Goal: Entertainment & Leisure: Browse casually

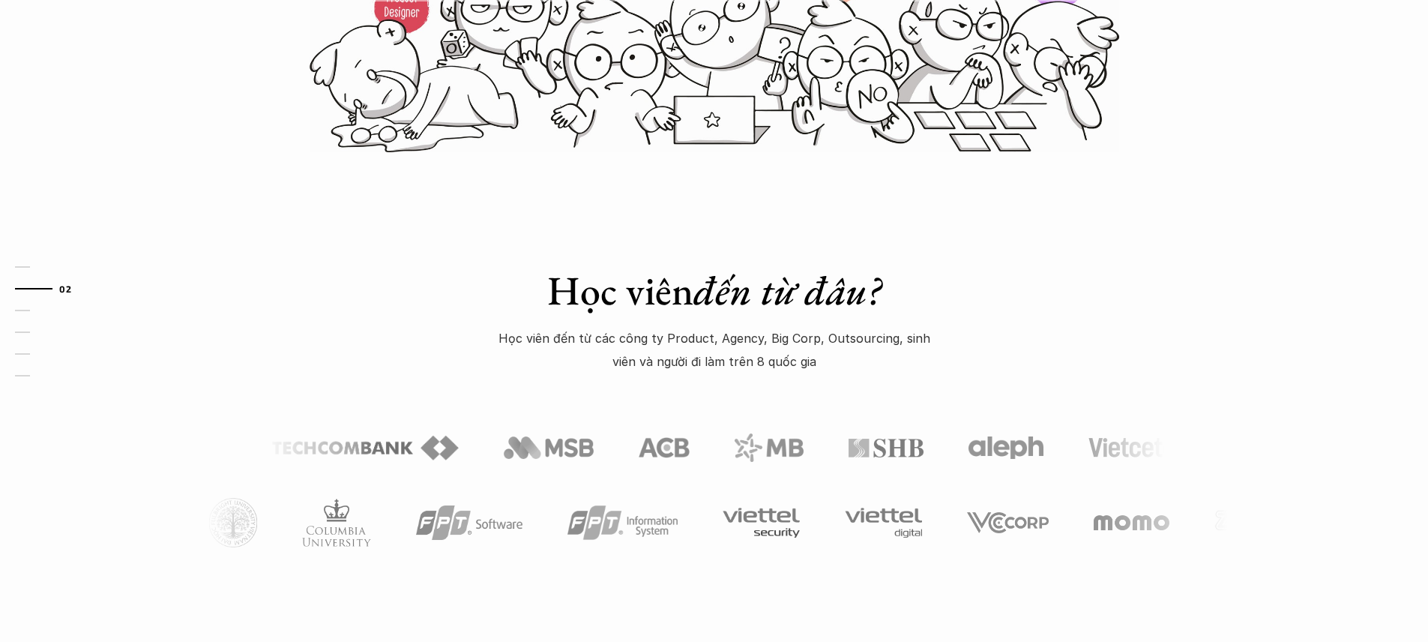
scroll to position [543, 0]
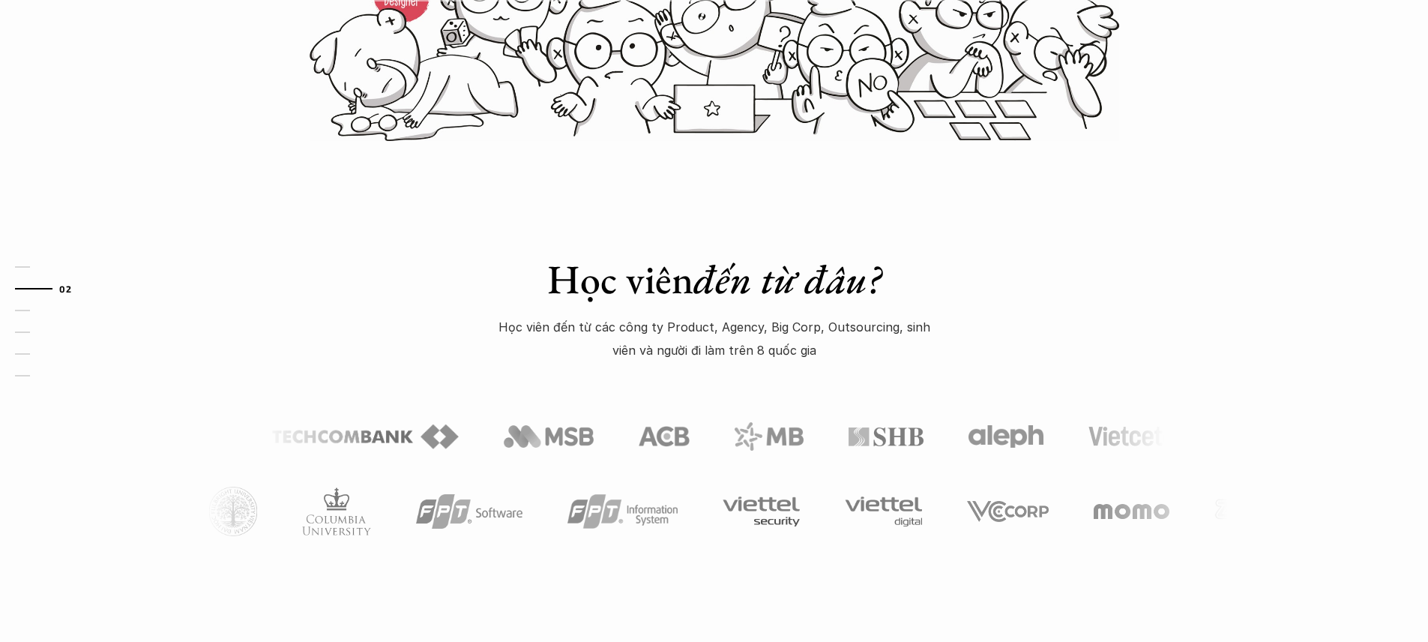
click at [787, 337] on p "Học viên đến từ các công ty Product, Agency, Big Corp, Outsourcing, sinh viên v…" at bounding box center [714, 339] width 450 height 46
click at [786, 328] on p "Học viên đến từ các công ty Product, Agency, Big Corp, Outsourcing, sinh viên v…" at bounding box center [714, 339] width 450 height 46
click at [989, 329] on div "Học viên đến từ đâu? Học viên đến từ các công ty Product, Agency, Big Corp, Out…" at bounding box center [714, 367] width 1428 height 451
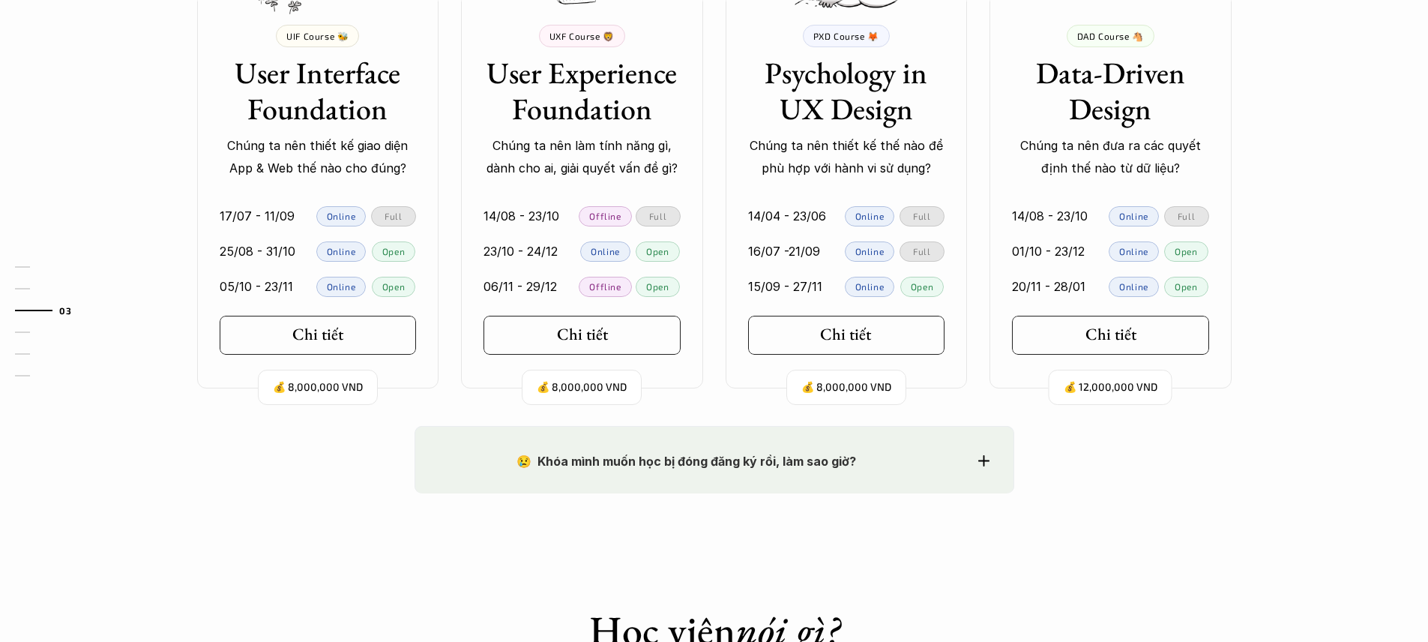
scroll to position [1544, 0]
click at [284, 139] on p "Chúng ta nên thiết kế giao diện App & Web thế nào cho đúng?" at bounding box center [318, 156] width 197 height 46
click at [406, 212] on div "Full" at bounding box center [393, 215] width 45 height 20
click at [352, 218] on p "Online" at bounding box center [341, 215] width 29 height 10
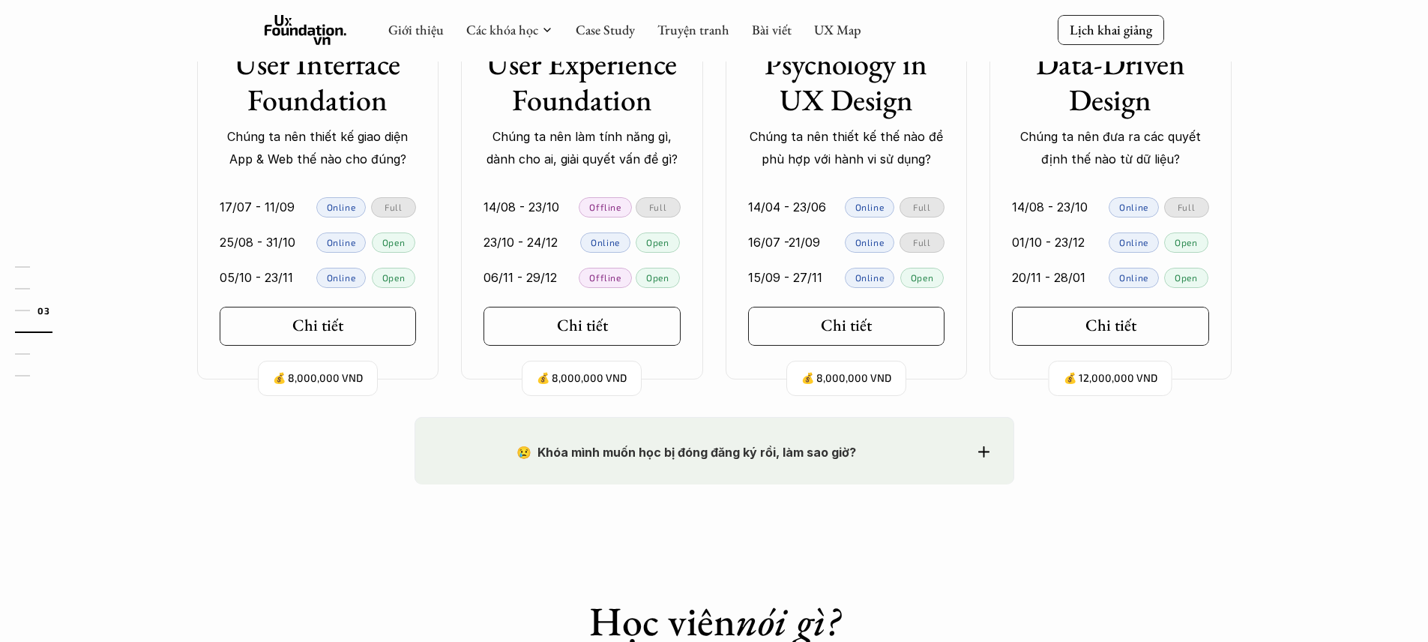
scroll to position [1415, 0]
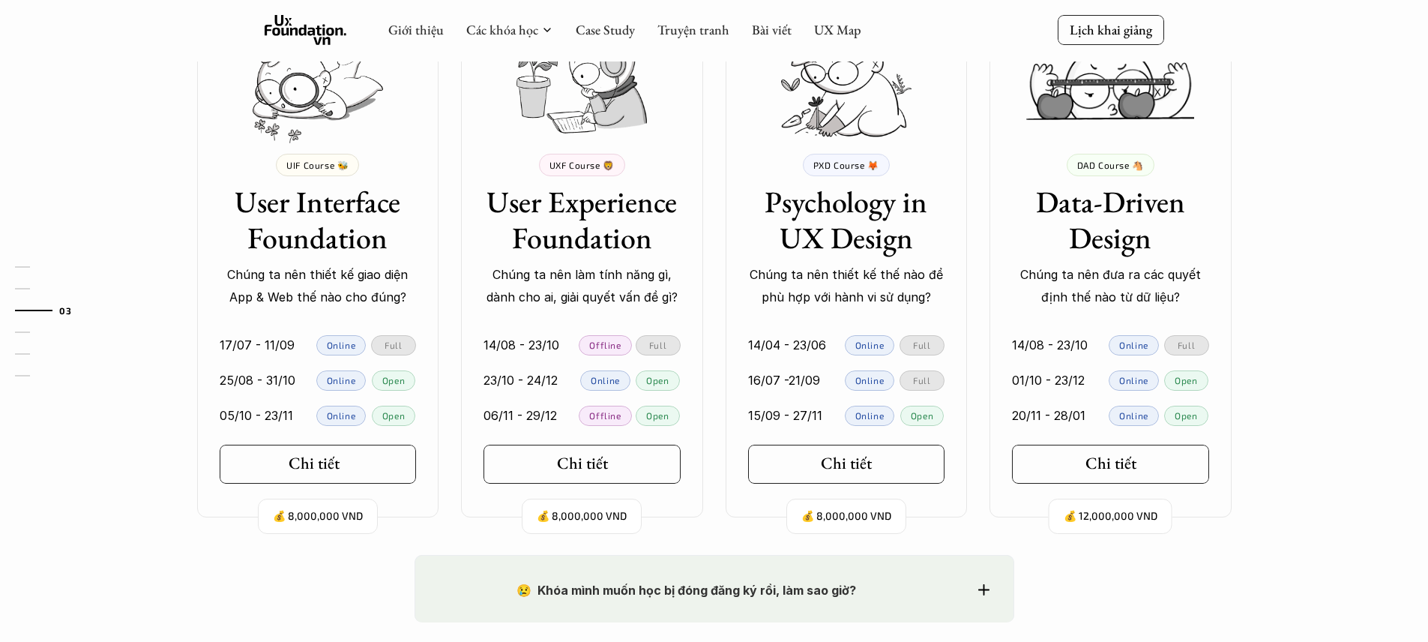
click at [357, 469] on link "Chi tiết" at bounding box center [318, 464] width 197 height 39
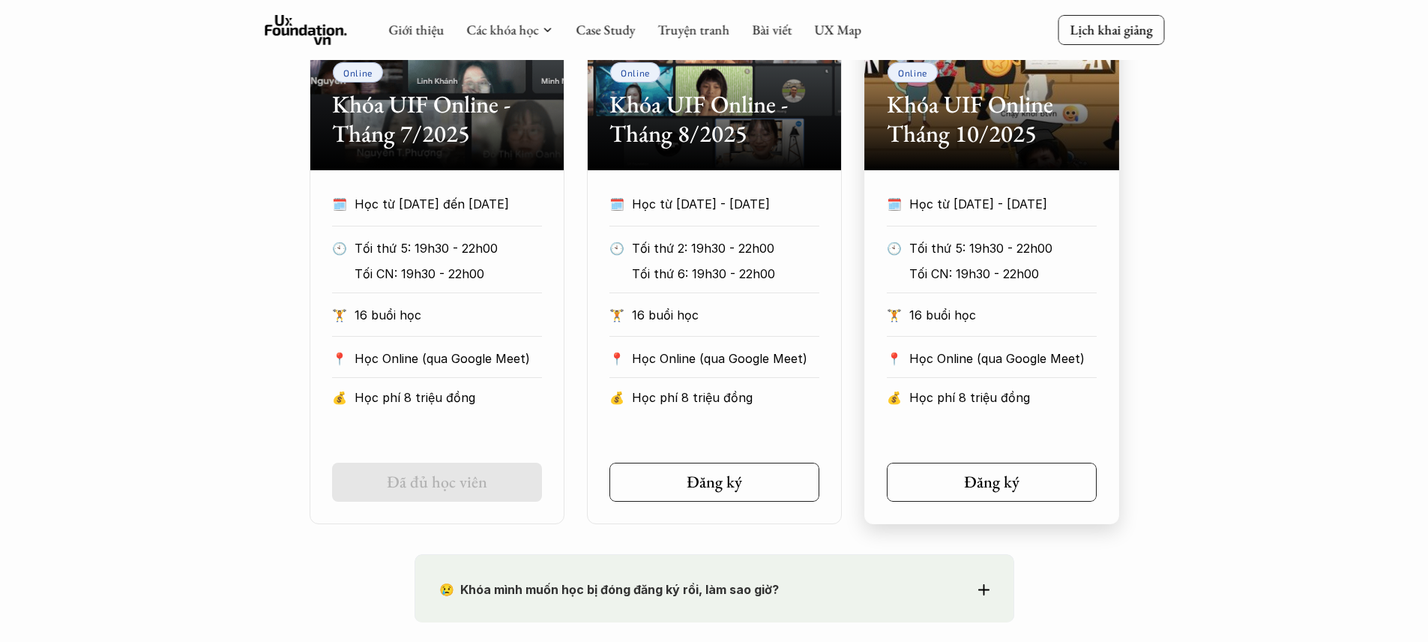
scroll to position [730, 0]
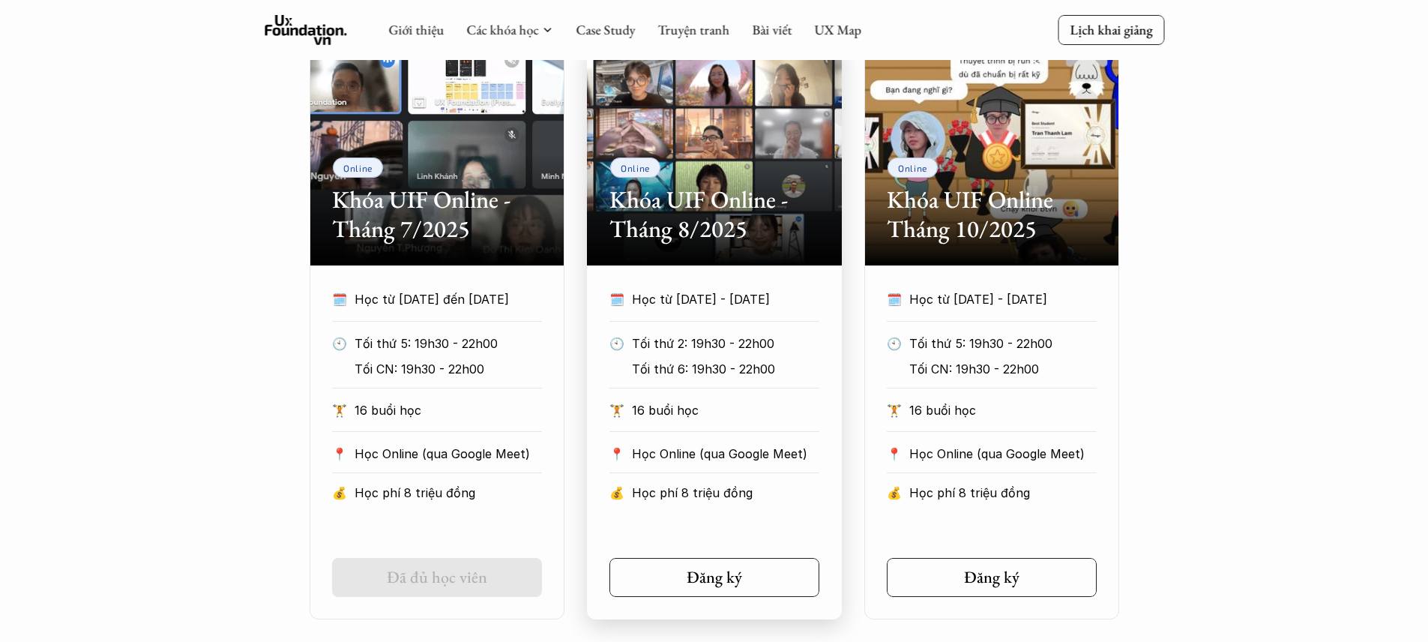
click at [766, 301] on p "Học từ [DATE] - [DATE]" at bounding box center [725, 299] width 187 height 22
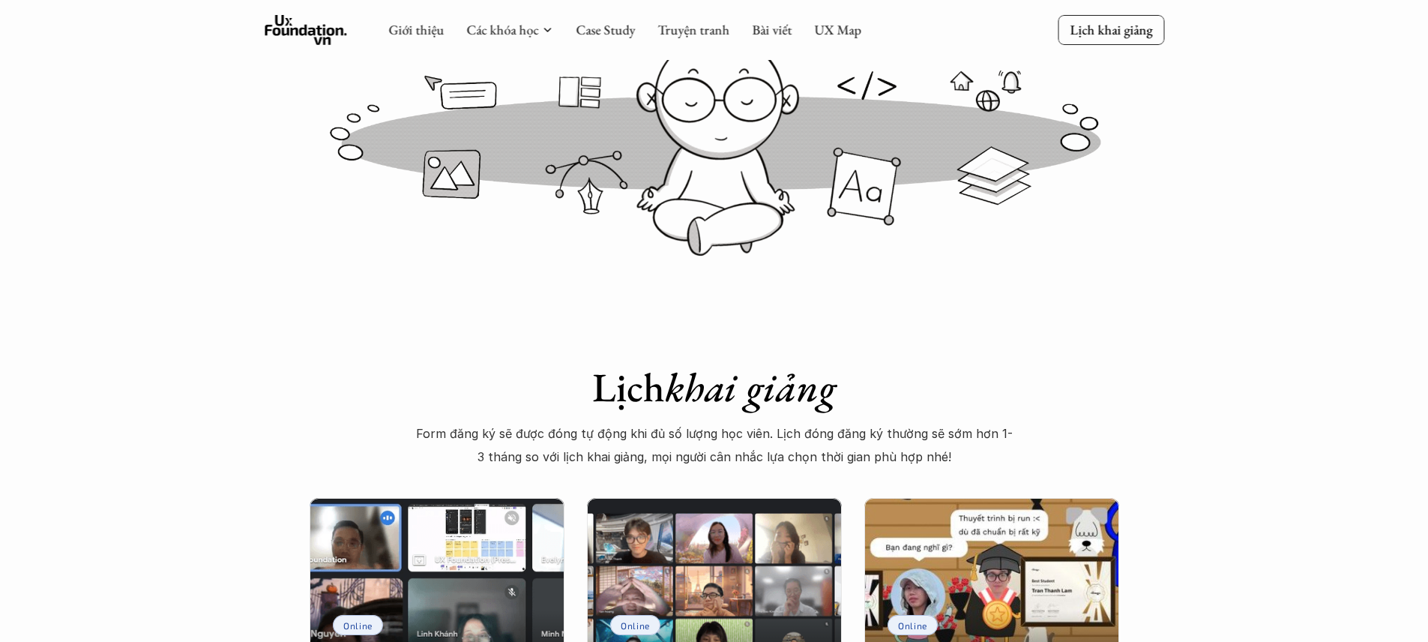
scroll to position [0, 0]
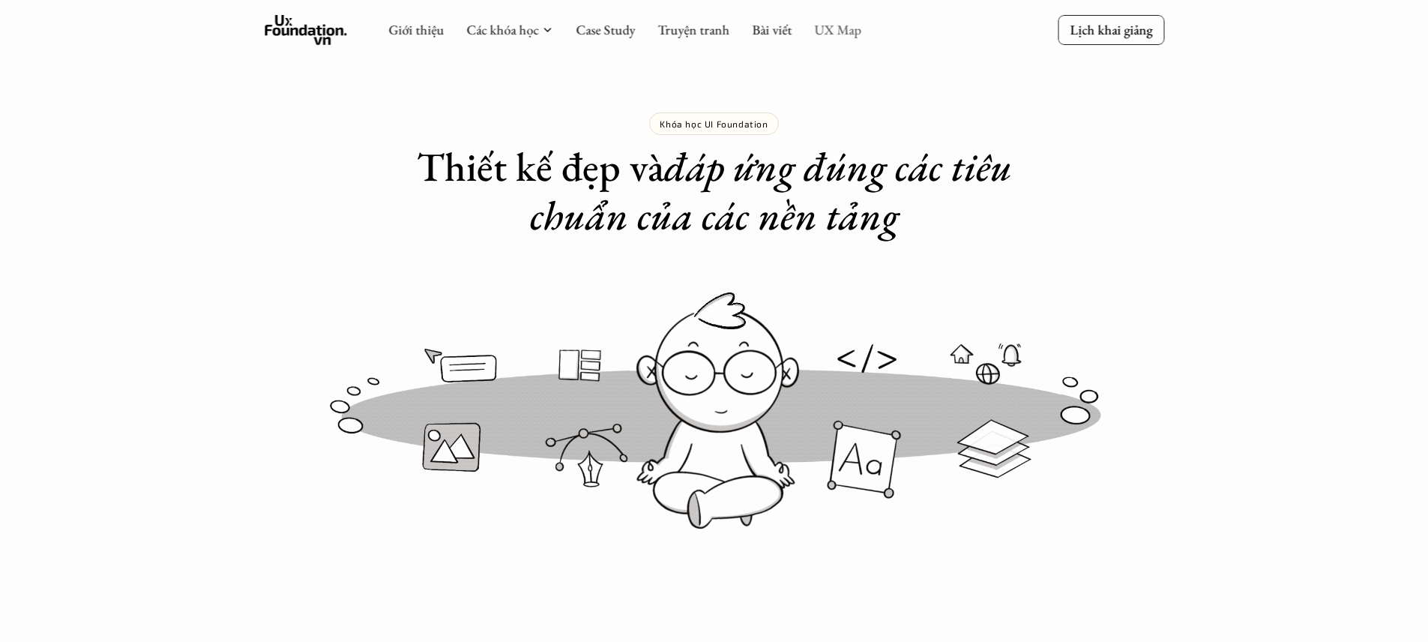
click at [829, 32] on link "UX Map" at bounding box center [837, 29] width 47 height 17
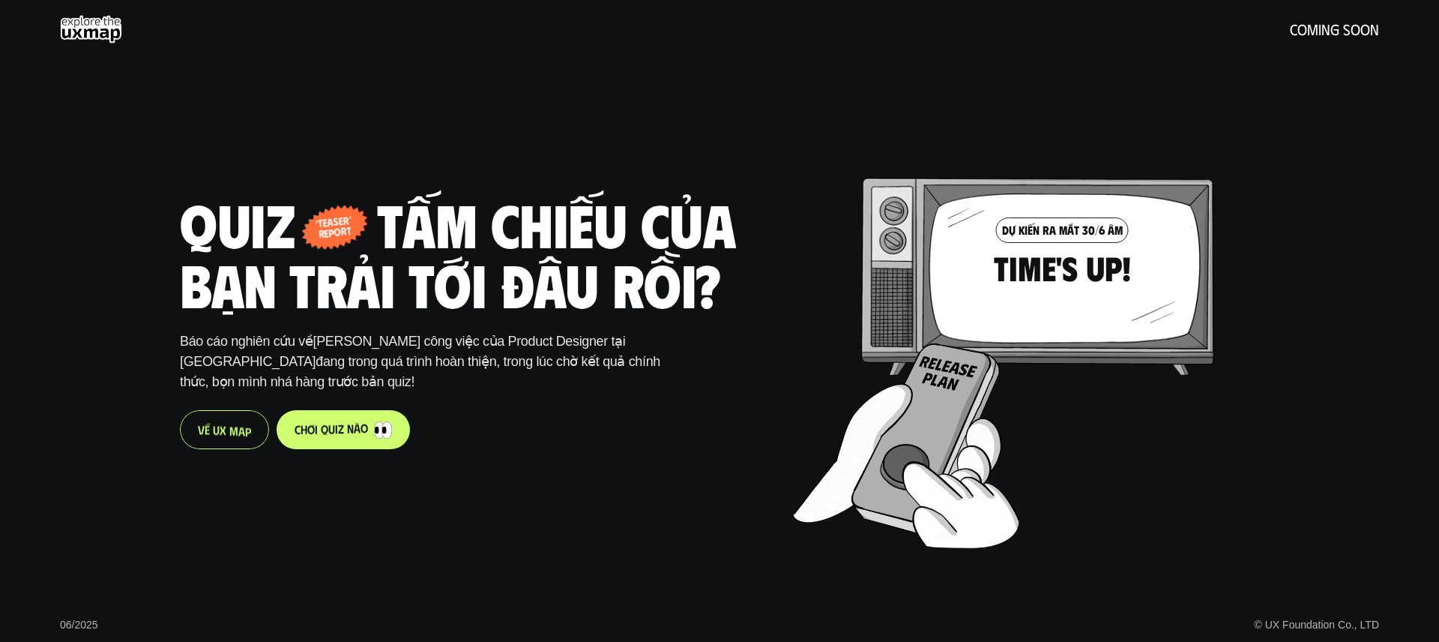
click at [235, 432] on p "V ề U X M a p" at bounding box center [224, 429] width 53 height 14
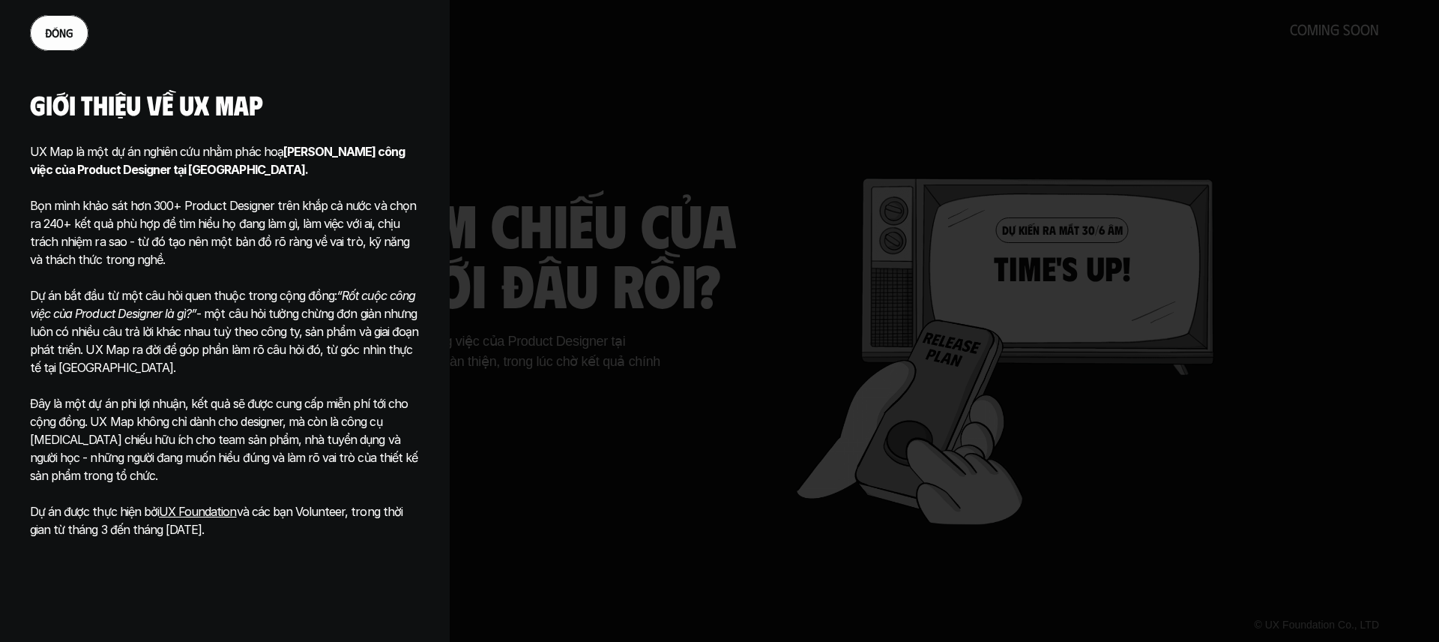
click at [333, 185] on p "Bọn mình khảo sát hơn 300+ Product Designer trên khắp cả nước và chọn ra 240+ k…" at bounding box center [225, 223] width 390 height 90
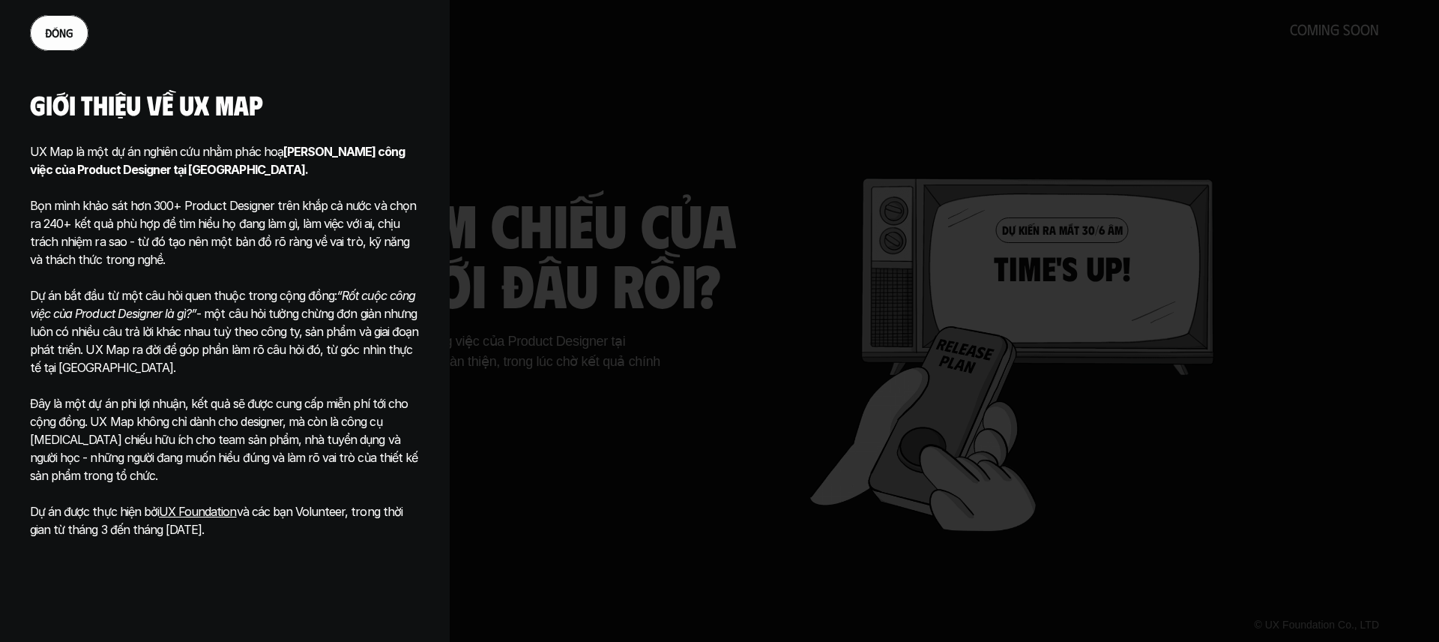
click at [756, 268] on div at bounding box center [719, 321] width 1439 height 642
click at [706, 326] on div at bounding box center [719, 321] width 1439 height 642
click at [251, 431] on p "Đây là một dự án phi lợi nhuận, kết quả sẽ được cung cấp miễn phí tới cho cộng …" at bounding box center [225, 439] width 390 height 90
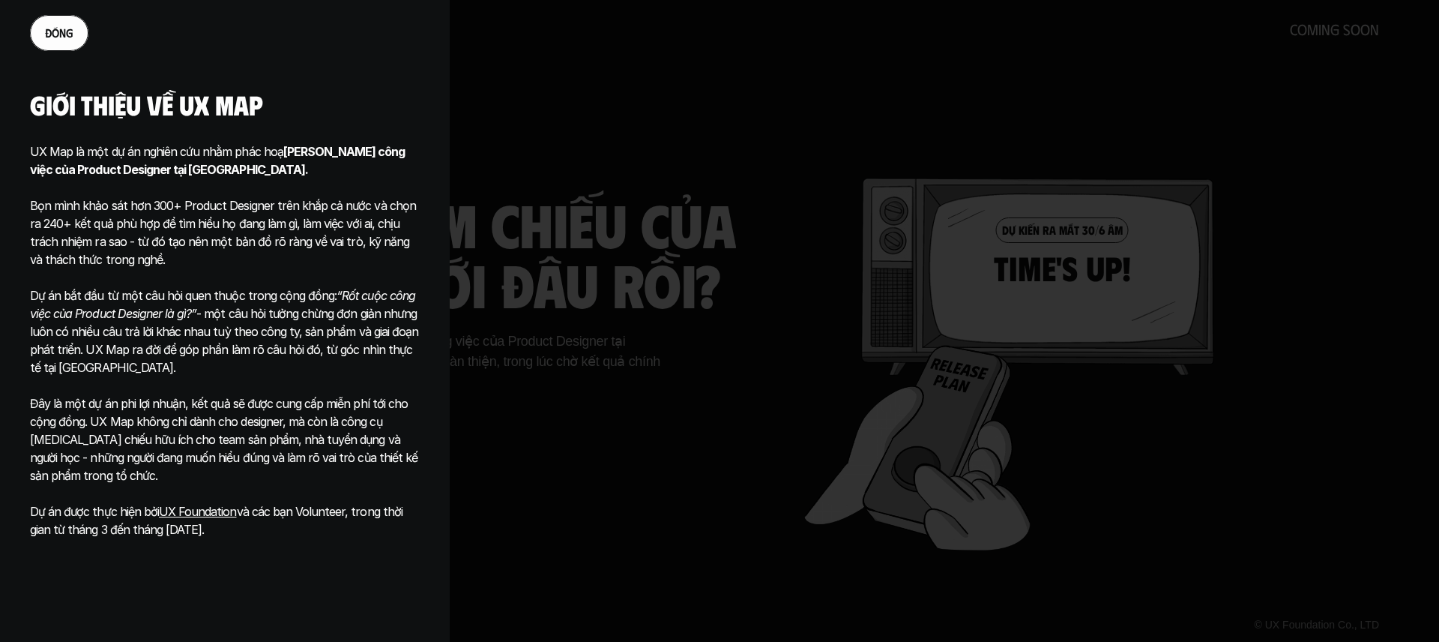
drag, startPoint x: 608, startPoint y: 439, endPoint x: 596, endPoint y: 420, distance: 22.2
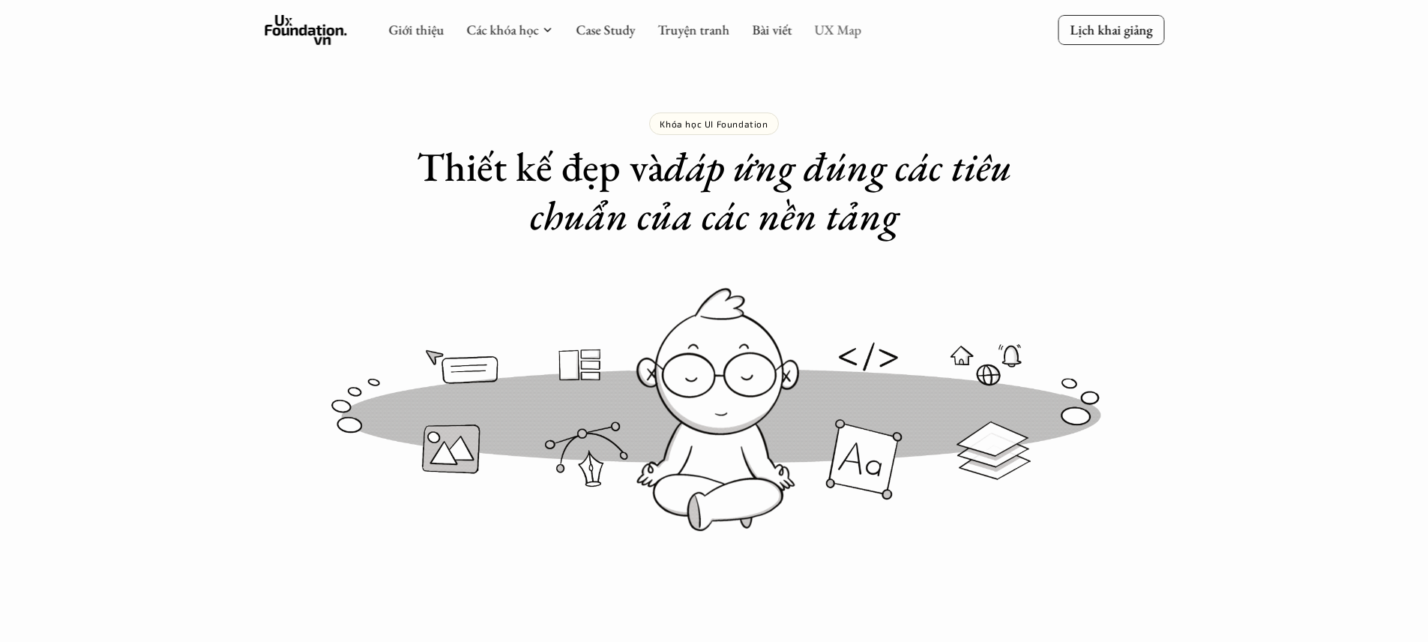
click at [819, 25] on link "UX Map" at bounding box center [837, 29] width 47 height 17
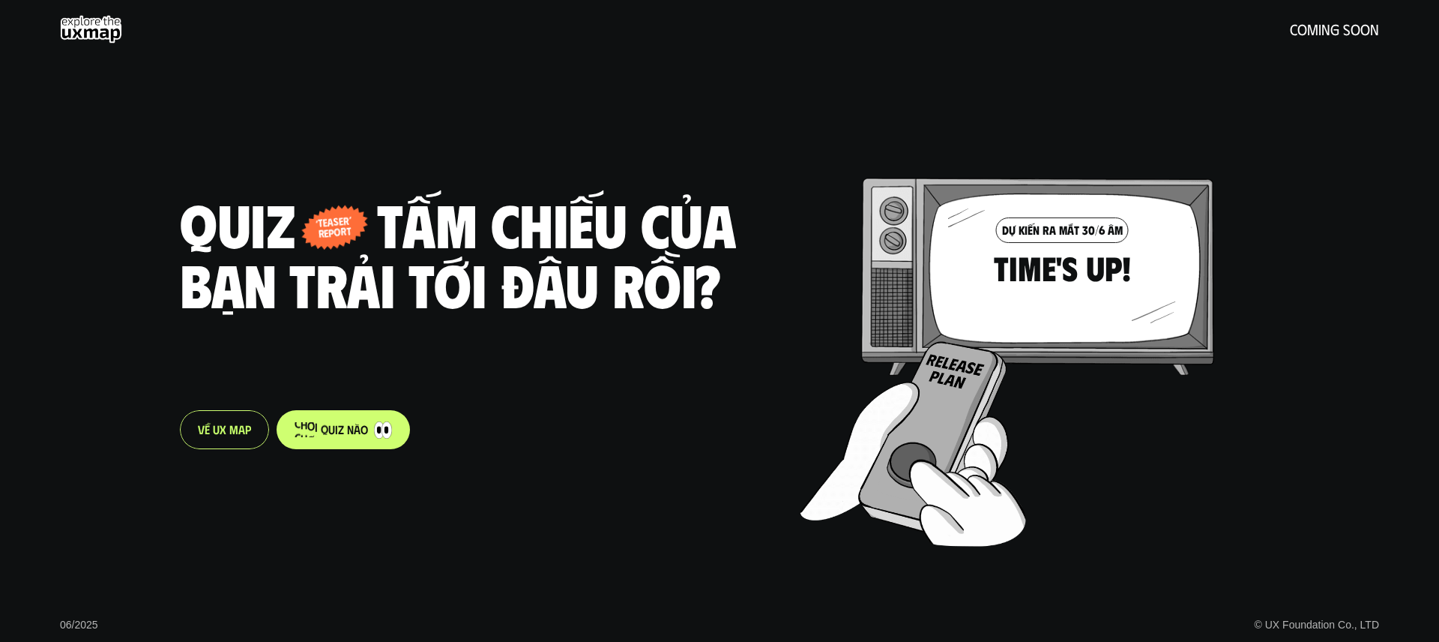
click at [339, 432] on p "c h ơ i q u i z n à o" at bounding box center [331, 429] width 73 height 14
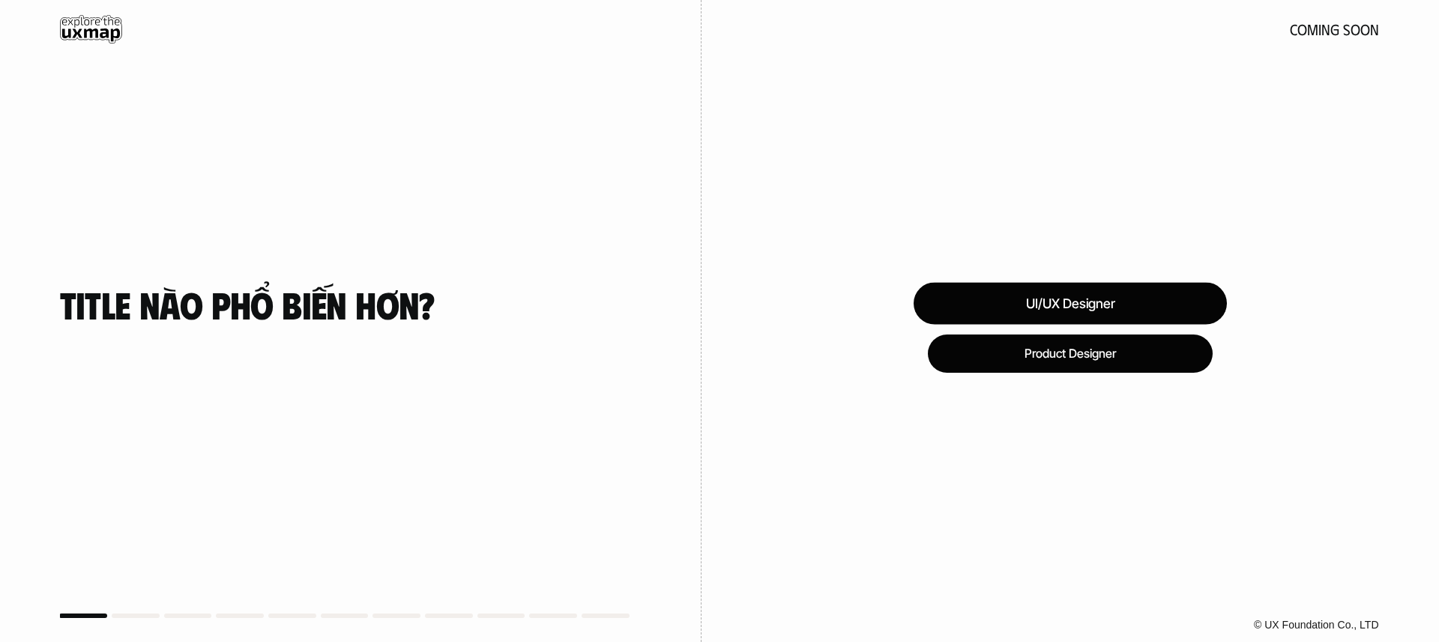
click at [1086, 295] on div "UI/UX Designer" at bounding box center [1070, 303] width 313 height 42
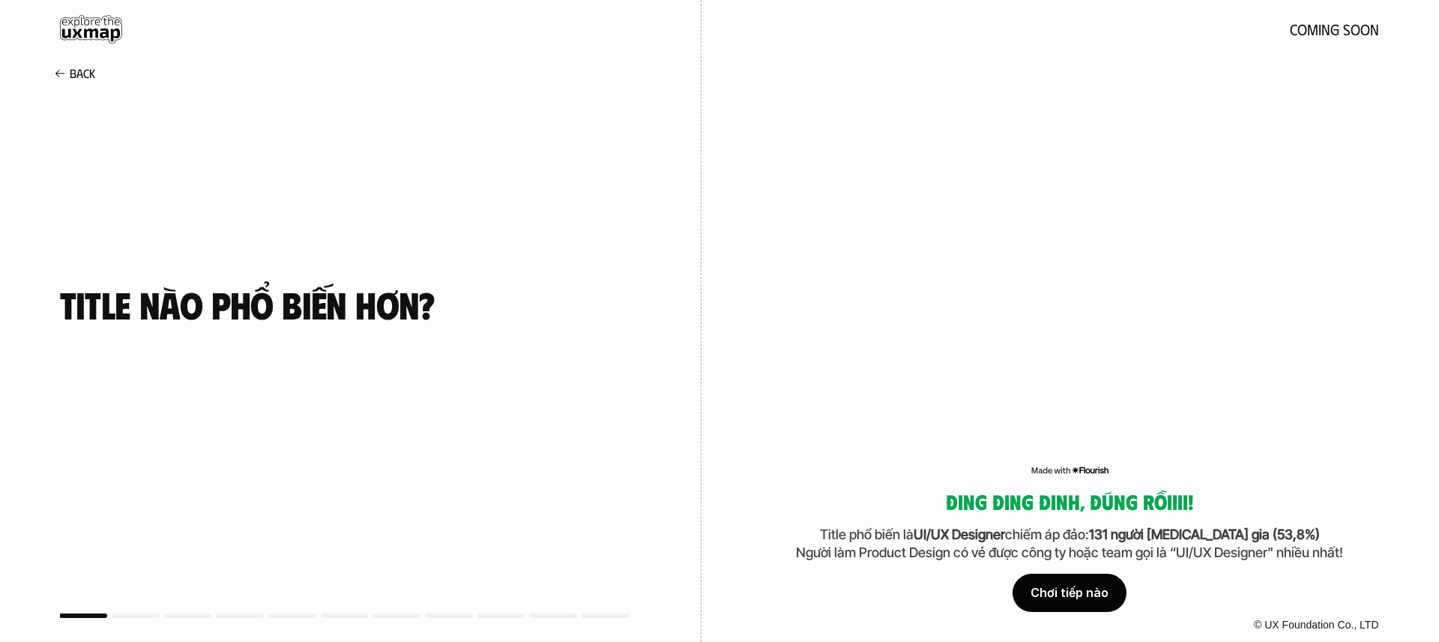
click at [1064, 588] on div "Chơi tiếp nào" at bounding box center [1070, 592] width 114 height 37
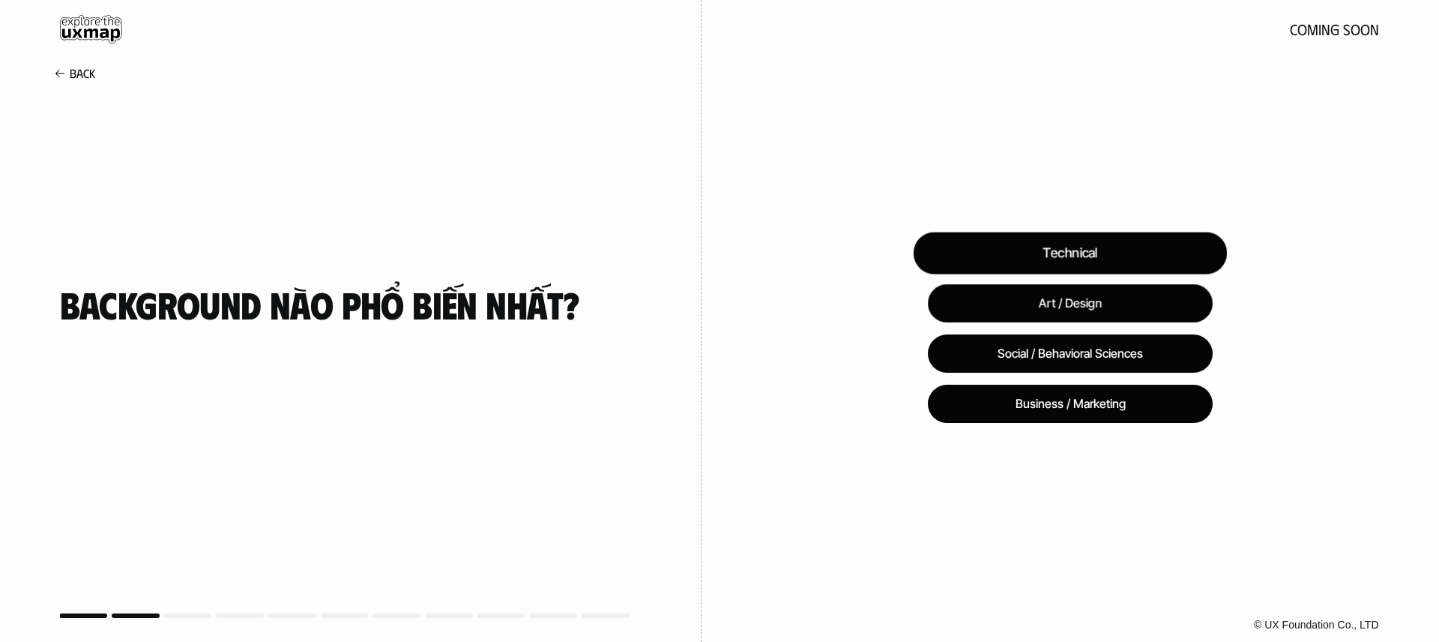
click at [1068, 245] on div "Technical" at bounding box center [1069, 253] width 313 height 42
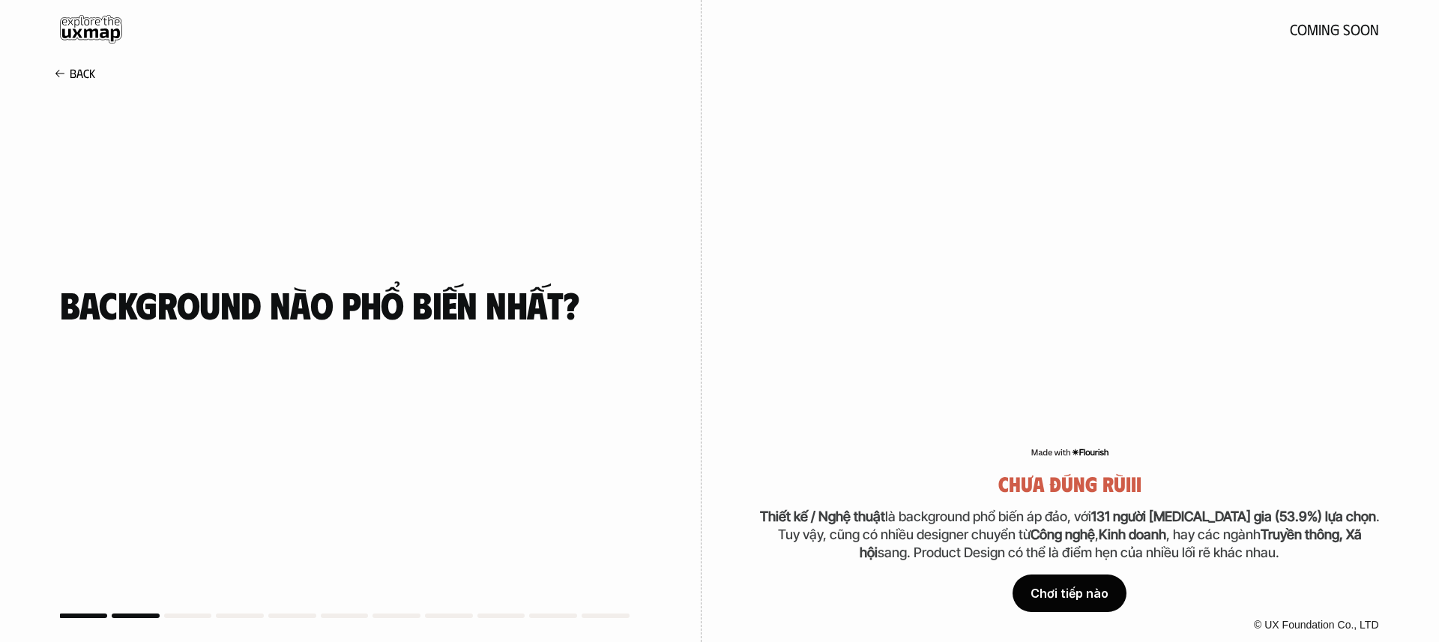
click at [1071, 590] on div "Chơi tiếp nào" at bounding box center [1070, 592] width 114 height 37
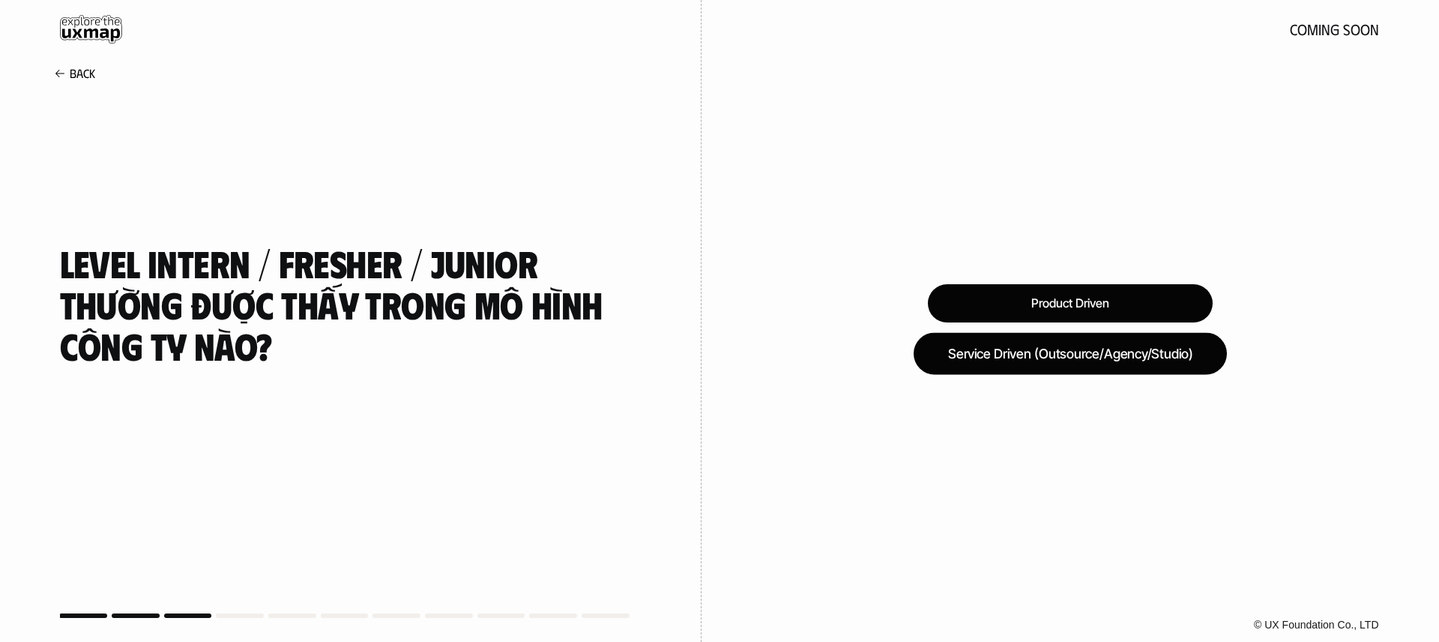
click at [1059, 361] on div "Service Driven (Outsource/Agency/Studio)" at bounding box center [1070, 353] width 313 height 42
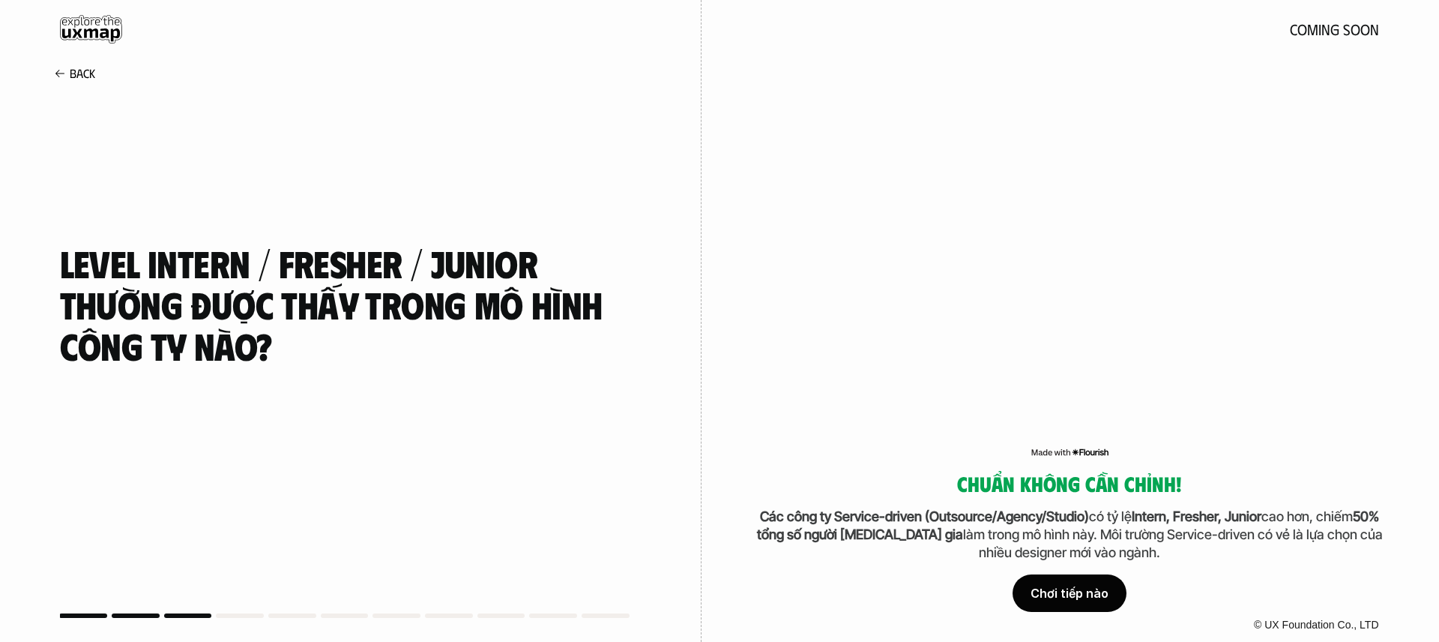
click at [1064, 590] on div "Chơi tiếp nào" at bounding box center [1070, 592] width 114 height 37
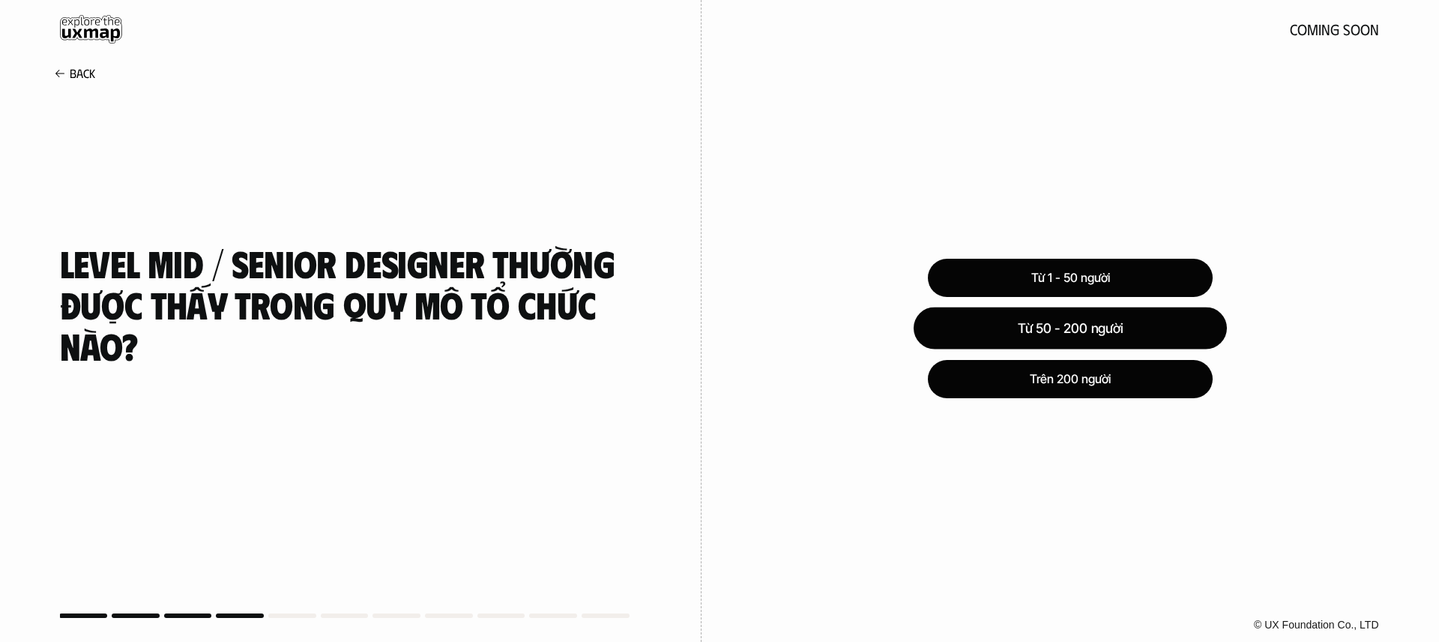
click at [1117, 316] on div "Từ 50 - 200 người" at bounding box center [1070, 328] width 313 height 42
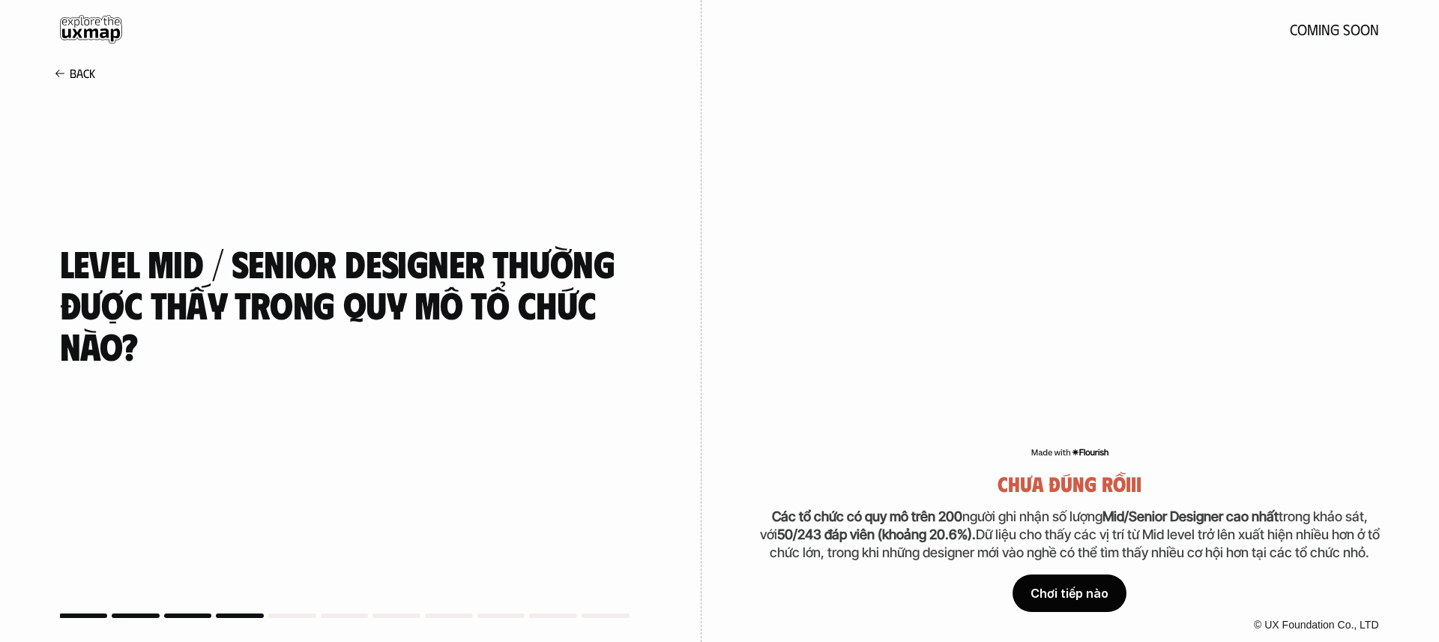
click at [1064, 592] on div "Chơi tiếp nào" at bounding box center [1070, 592] width 114 height 37
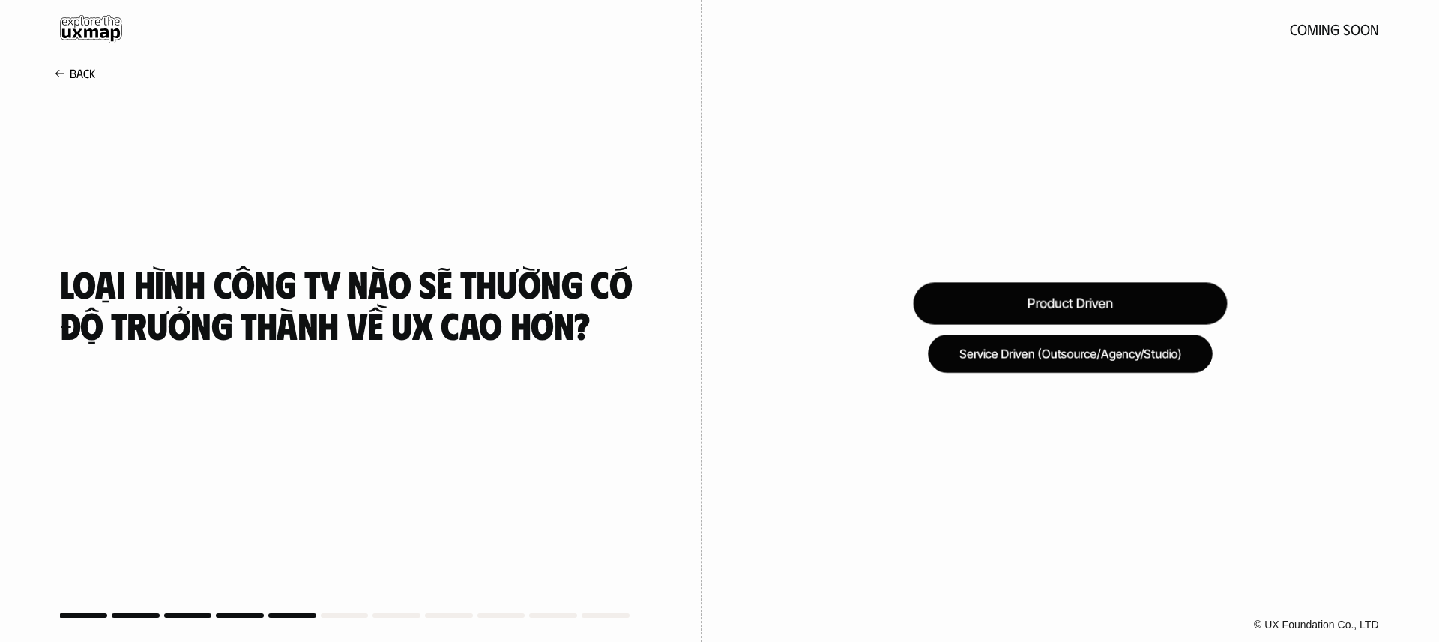
click at [1113, 297] on div "Product Driven" at bounding box center [1070, 303] width 314 height 42
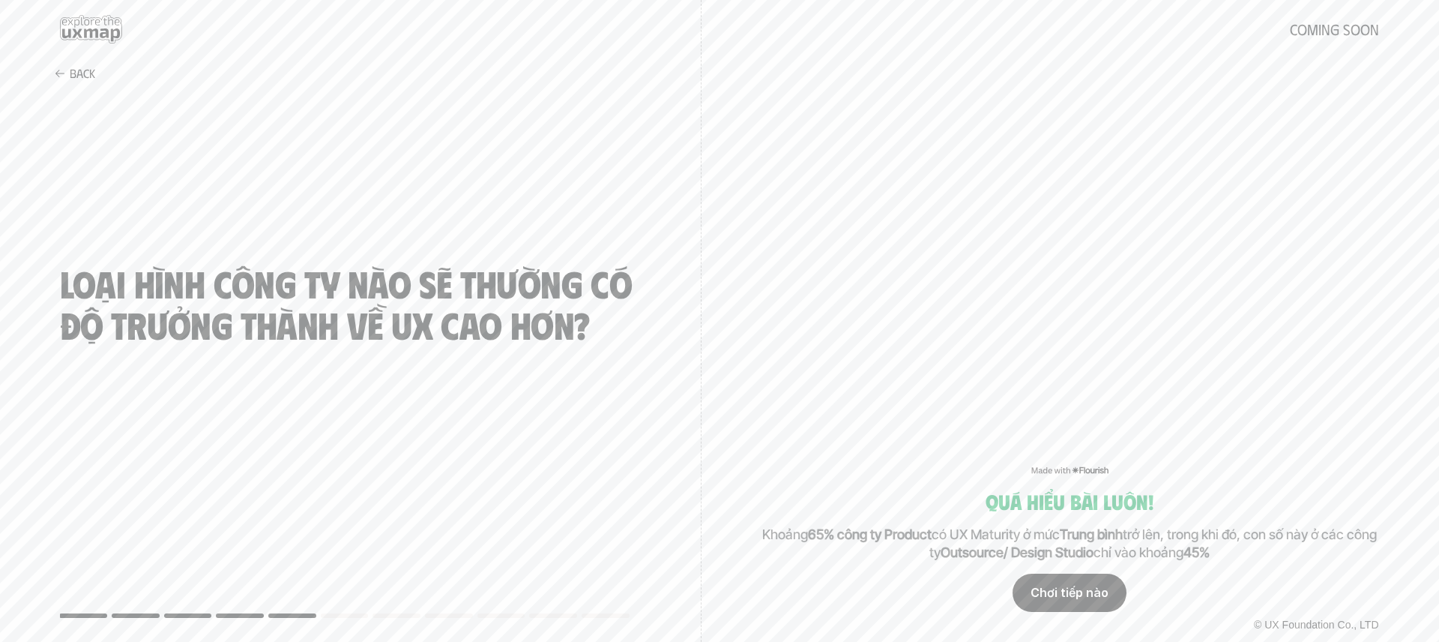
click at [1070, 590] on div "Chơi tiếp nào" at bounding box center [1070, 592] width 114 height 37
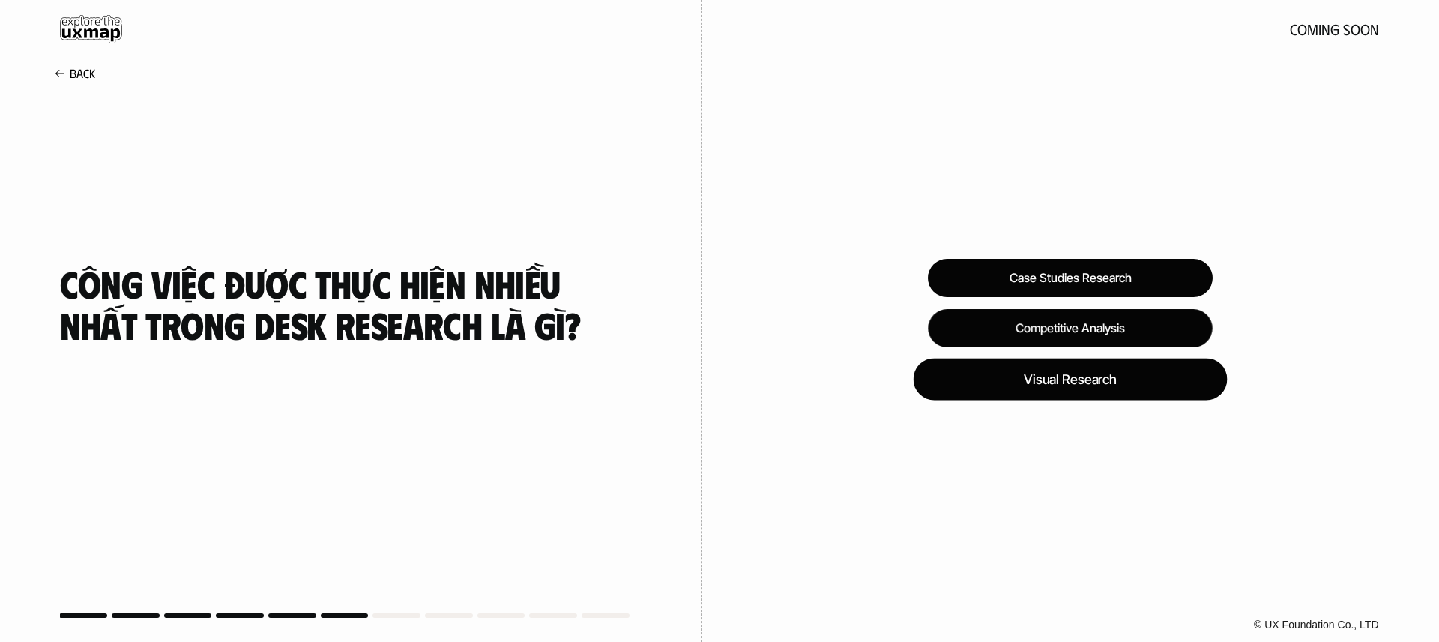
click at [1108, 382] on div "Visual Research" at bounding box center [1070, 379] width 314 height 42
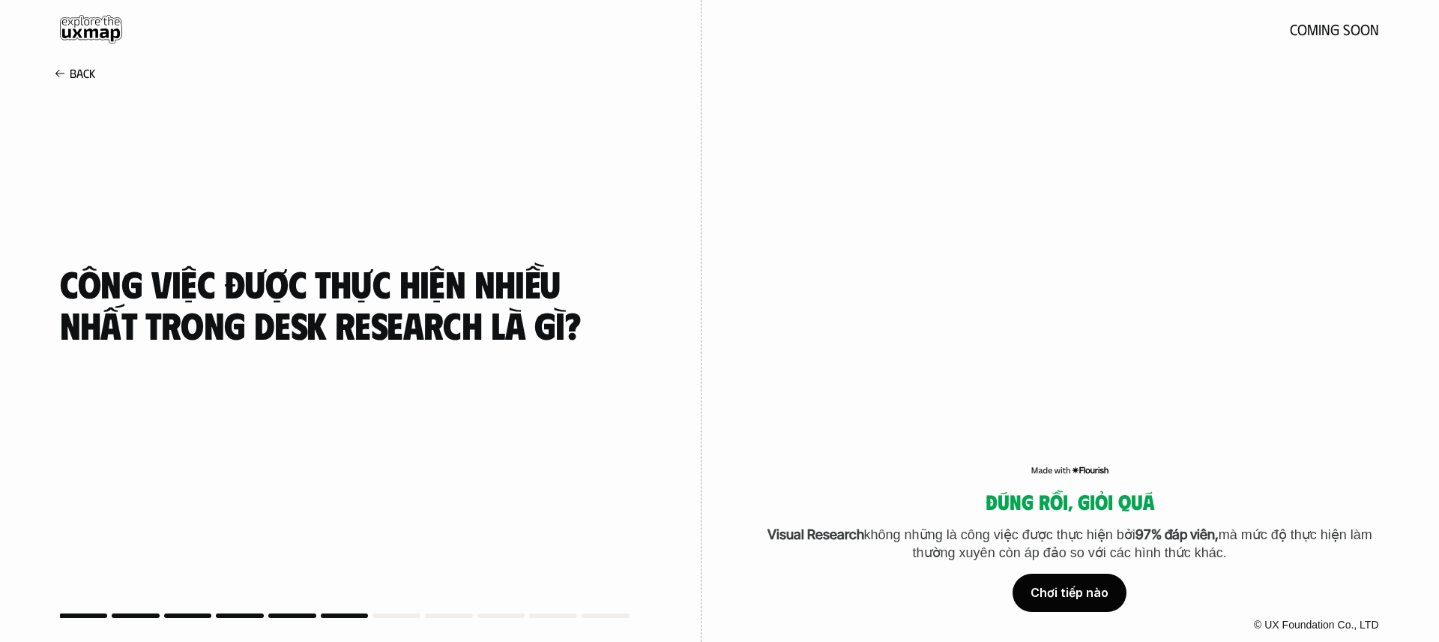
click at [1096, 595] on div "Chơi tiếp nào" at bounding box center [1070, 592] width 114 height 37
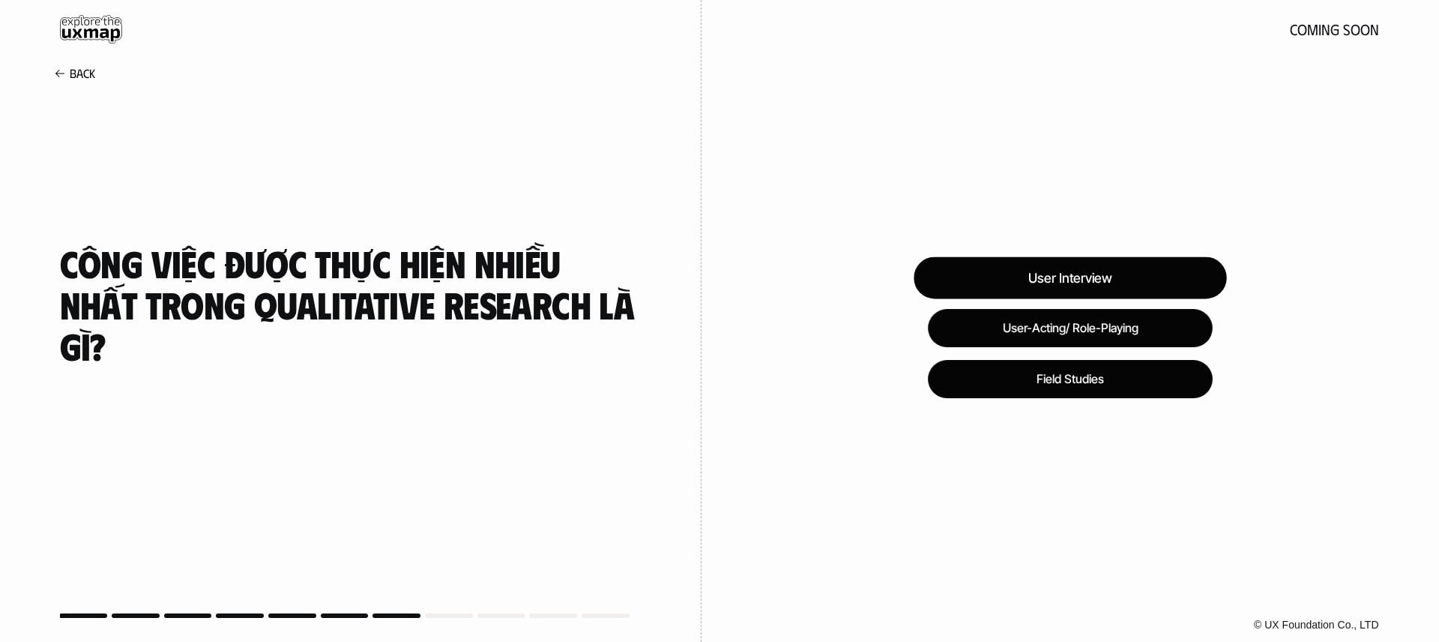
click at [1134, 262] on div "User Interview" at bounding box center [1070, 278] width 313 height 42
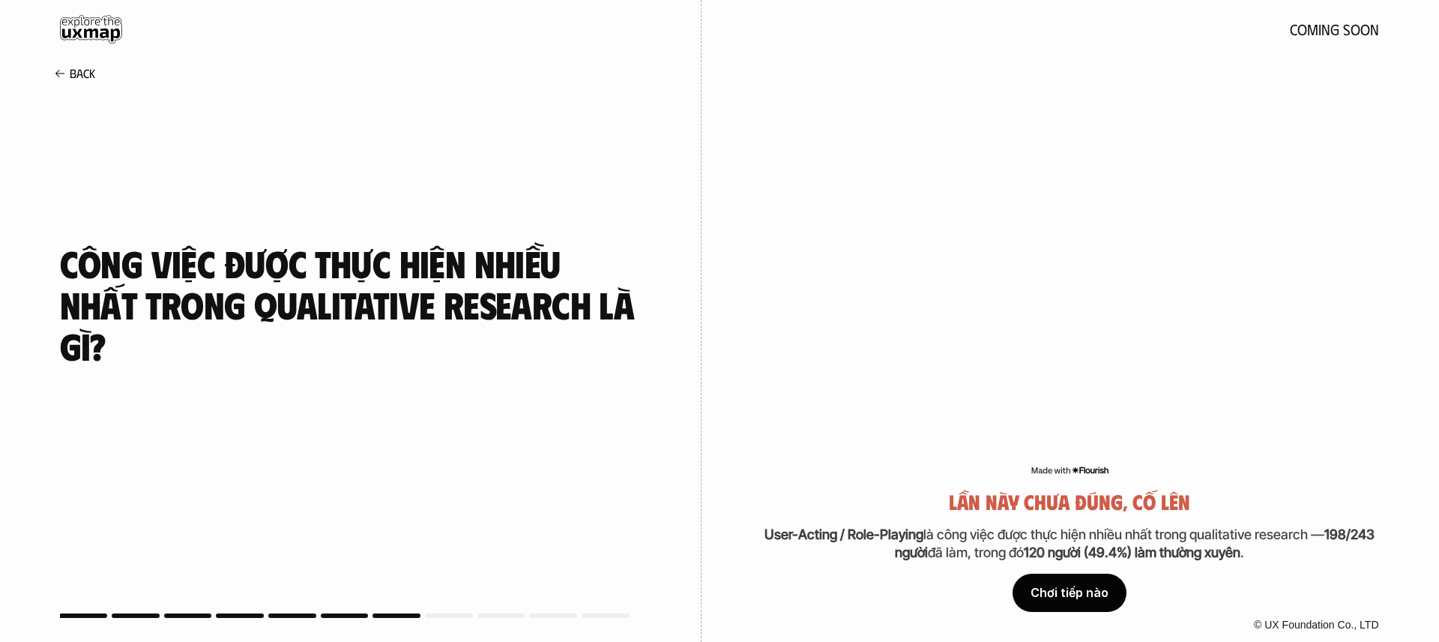
click at [1079, 586] on div "Chơi tiếp nào" at bounding box center [1070, 592] width 114 height 37
